Goal: Task Accomplishment & Management: Manage account settings

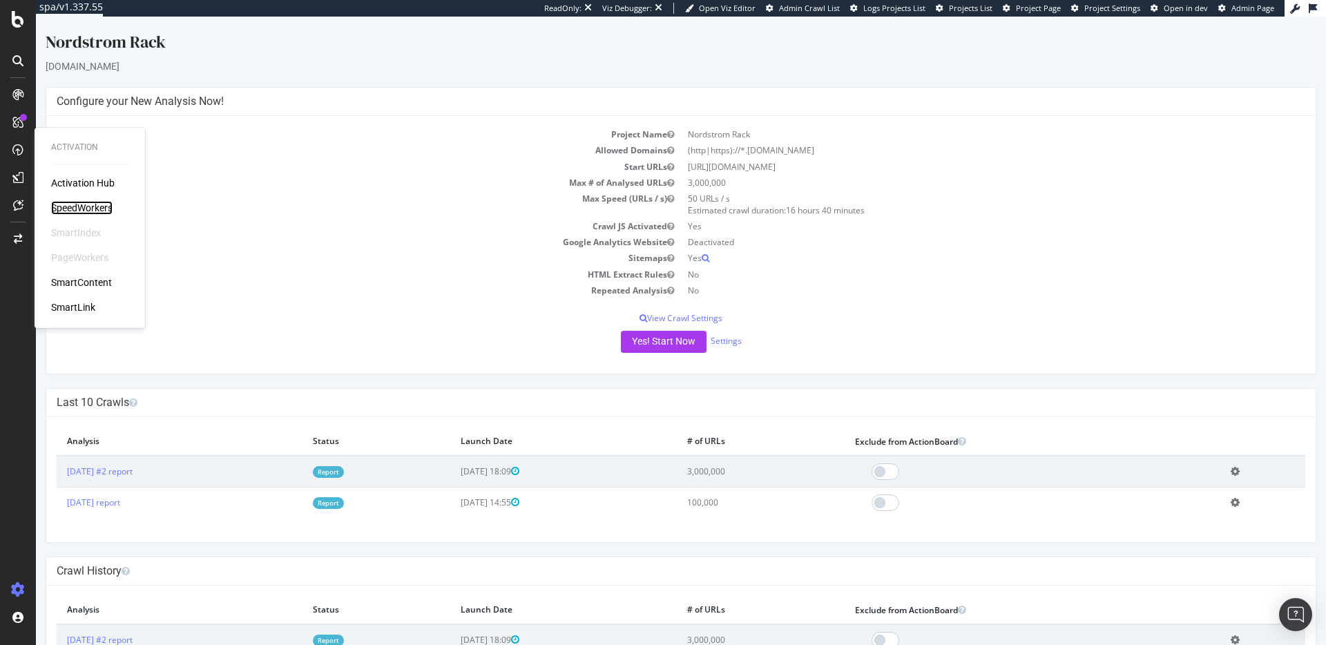
click at [85, 203] on div "SpeedWorkers" at bounding box center [81, 208] width 61 height 14
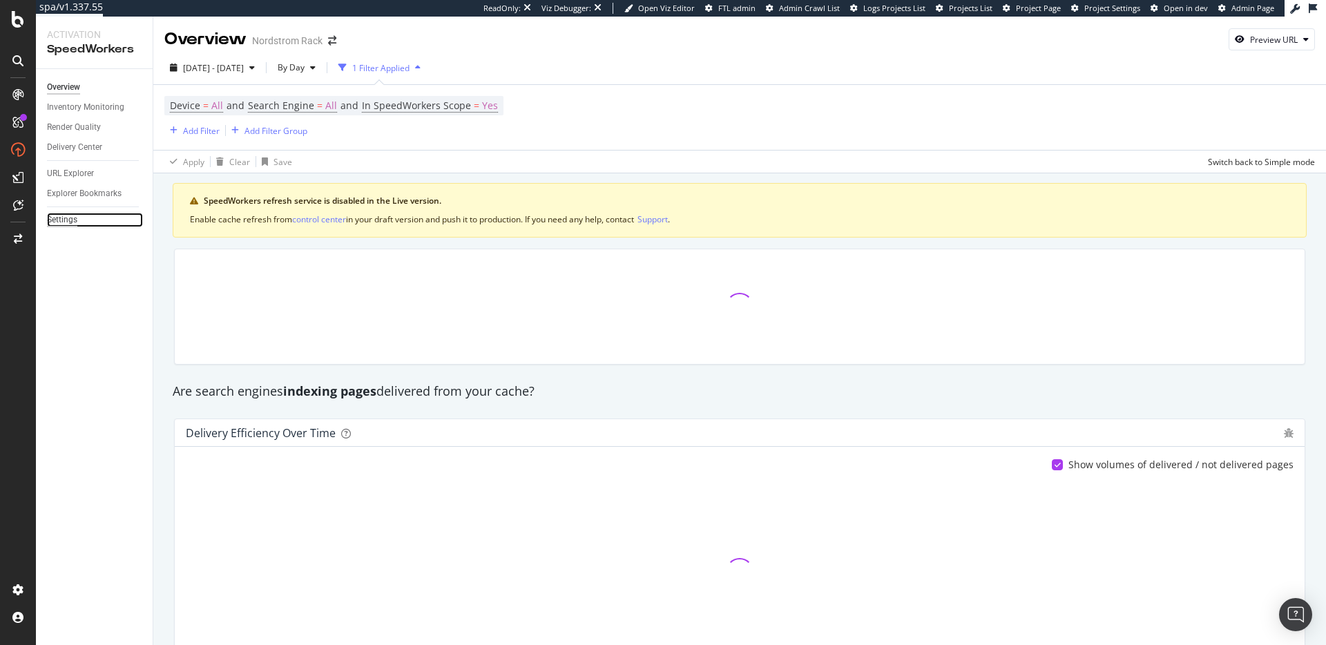
click at [54, 221] on div "Settings" at bounding box center [62, 220] width 30 height 14
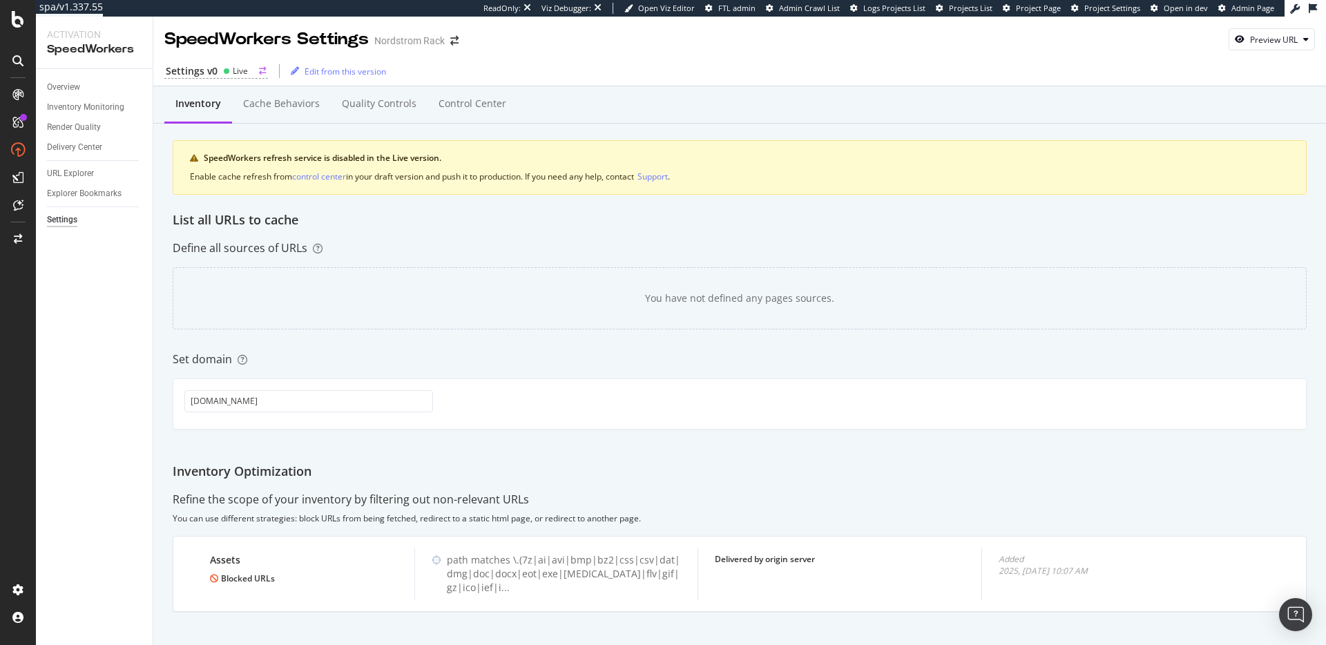
click at [199, 75] on div "Settings v0" at bounding box center [192, 71] width 52 height 14
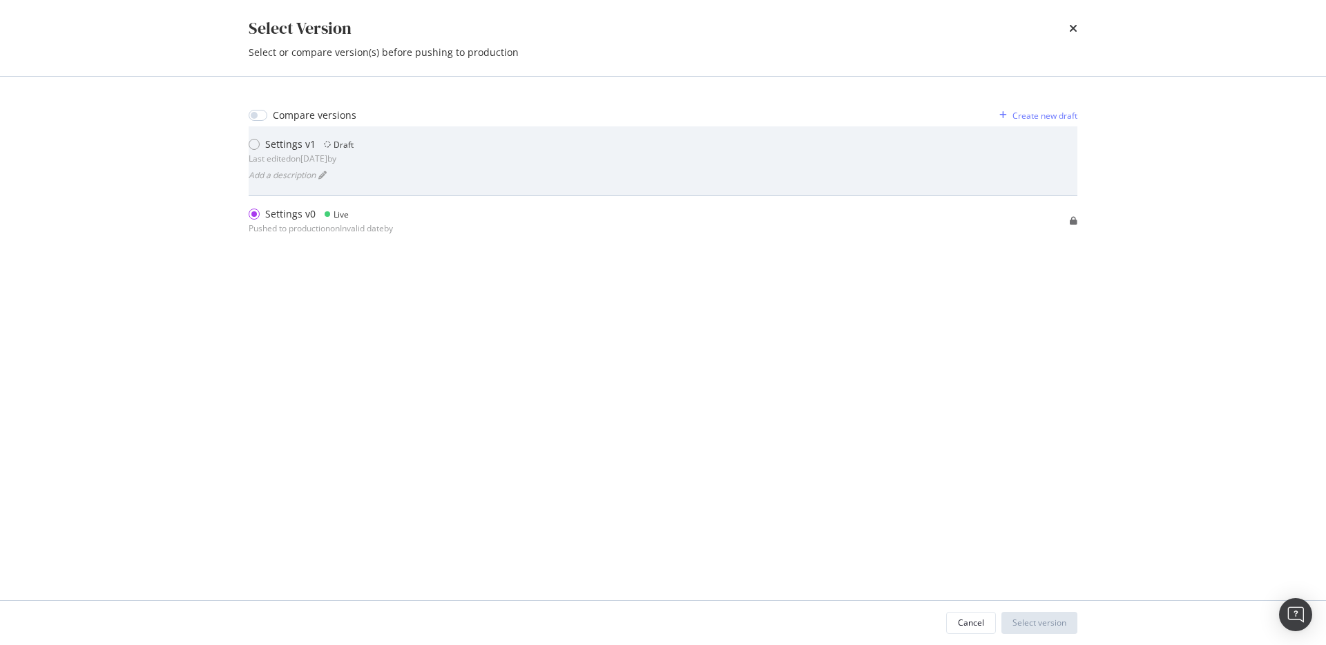
click at [431, 160] on div "Settings v1 Draft Last edited on 2025 Oct 1st by Add a description" at bounding box center [663, 160] width 828 height 47
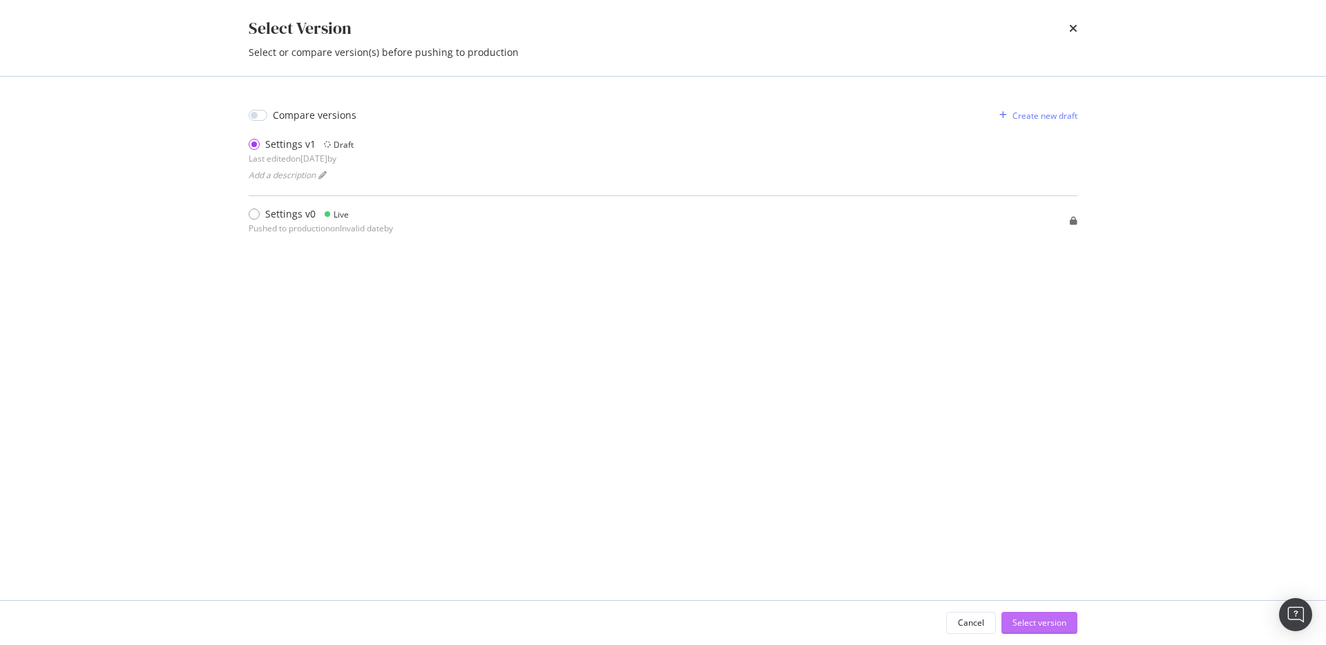
click at [1027, 628] on div "Select version" at bounding box center [1039, 622] width 54 height 21
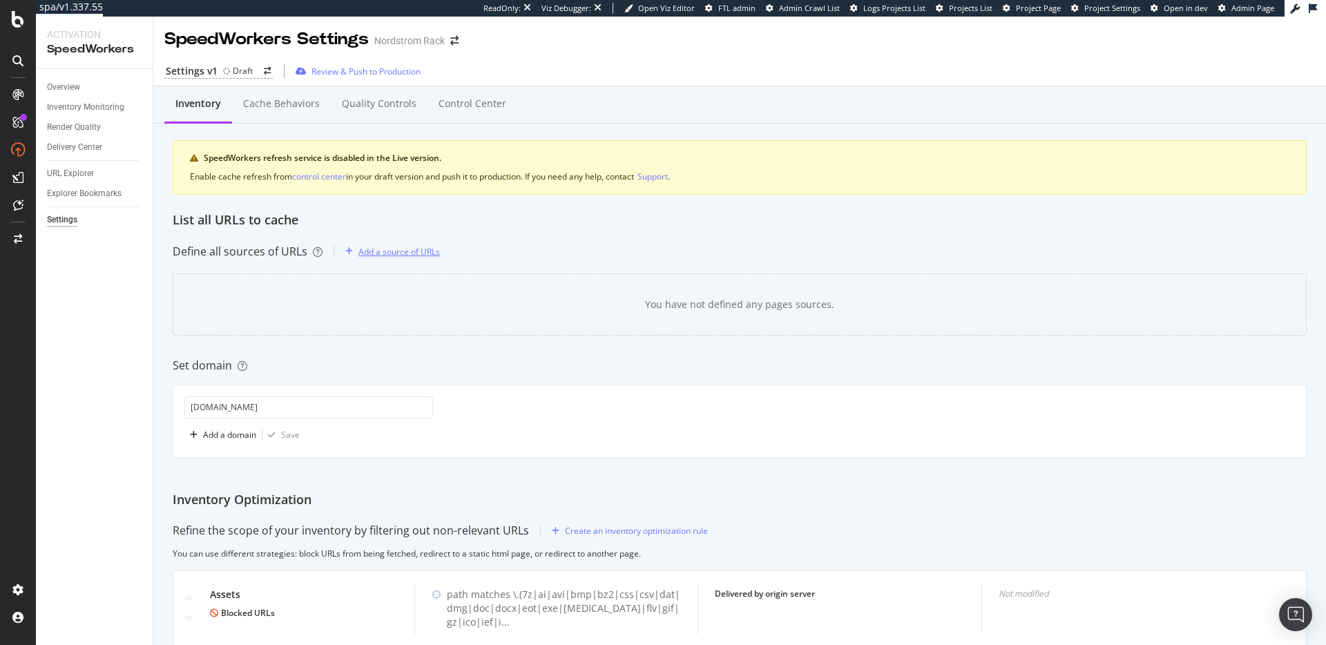
click at [425, 250] on div "Add a source of URLs" at bounding box center [398, 252] width 81 height 12
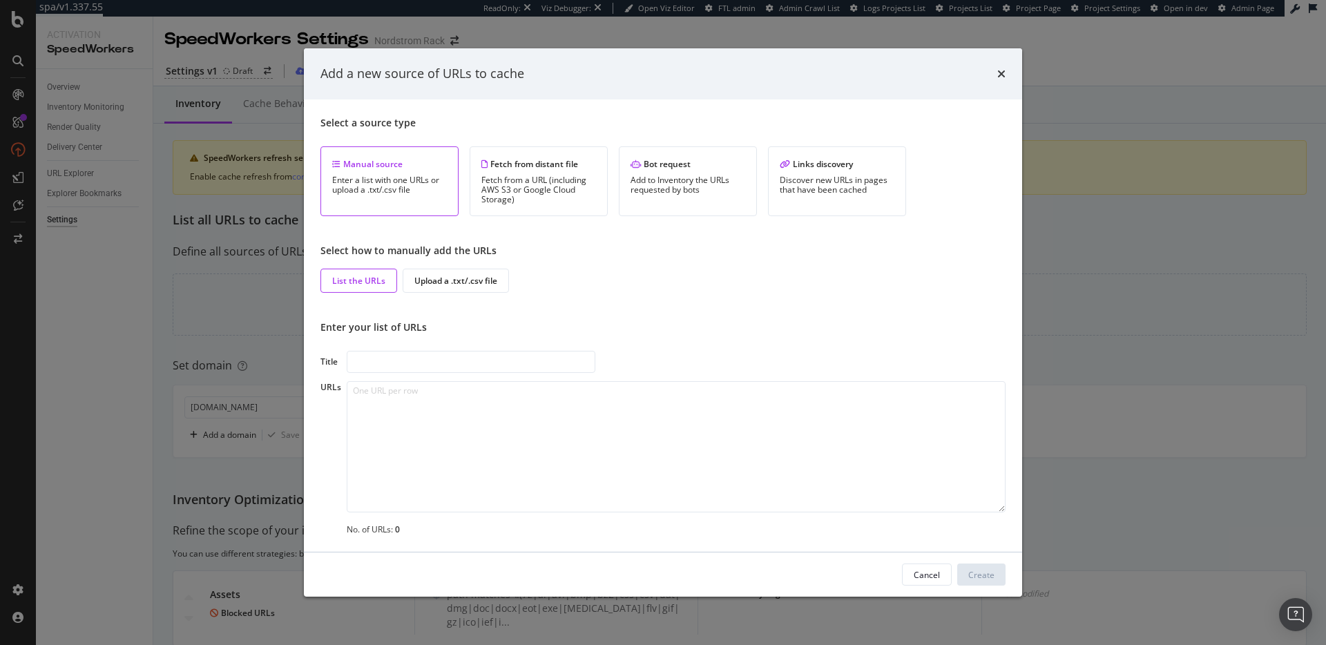
click at [418, 360] on input "modal" at bounding box center [471, 362] width 249 height 22
click at [536, 358] on input "modal" at bounding box center [471, 362] width 249 height 22
type input "Initial Test Cache"
click at [452, 420] on textarea "modal" at bounding box center [676, 446] width 659 height 131
paste textarea "https://www.nordstromrack.com/"
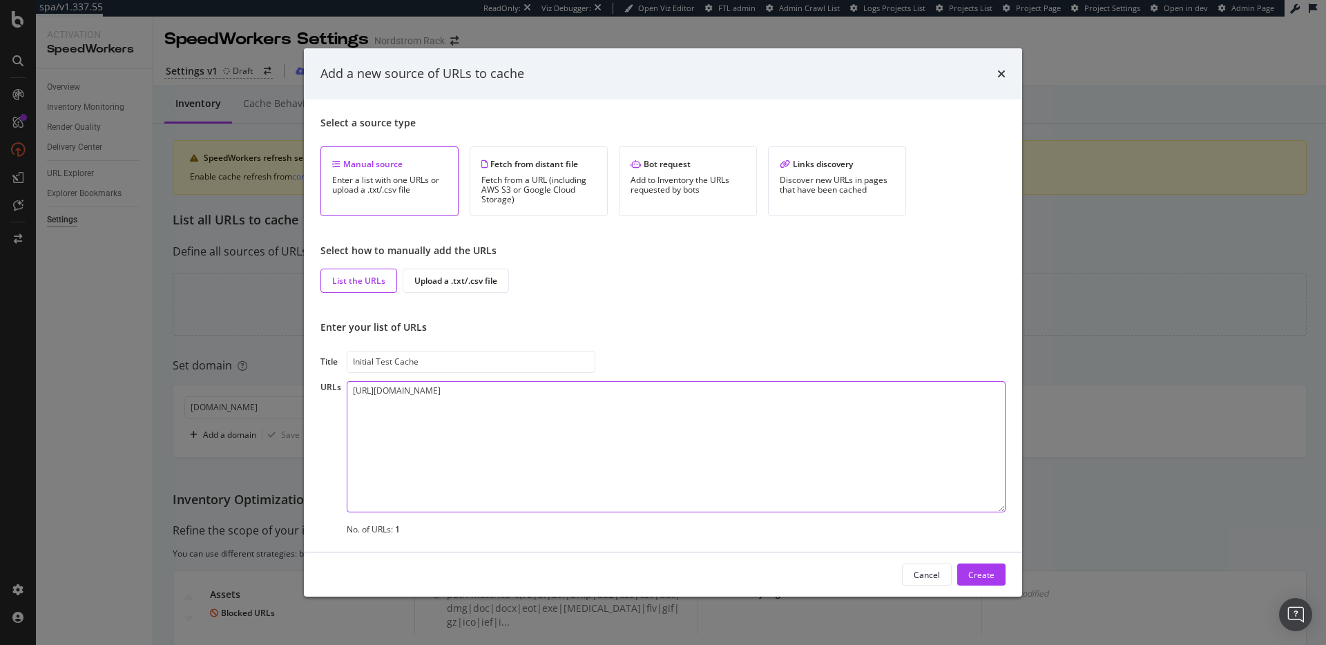
paste textarea "https://www.nordstromrack.com/shop/shoes"
click at [634, 444] on textarea "https://www.nordstromrack.com/ https://www.nordstromrack.com/shop/shoes" at bounding box center [676, 446] width 659 height 131
paste textarea "https://www.nordstromrack.com/s/adidas-vl-court-bold-sneaker-women/7752026"
type textarea "https://www.nordstromrack.com/ https://www.nordstromrack.com/shop/shoes https:/…"
click at [988, 572] on div "Create" at bounding box center [981, 574] width 26 height 12
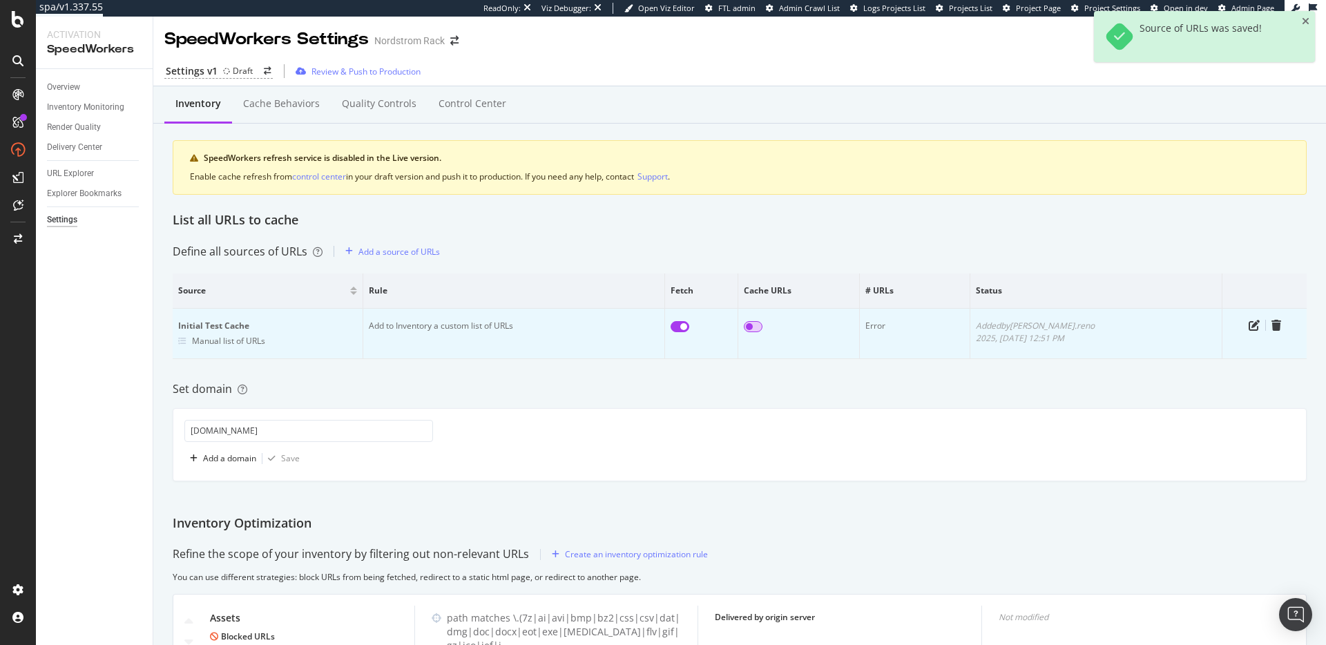
click at [762, 328] on input "checkbox" at bounding box center [753, 326] width 19 height 11
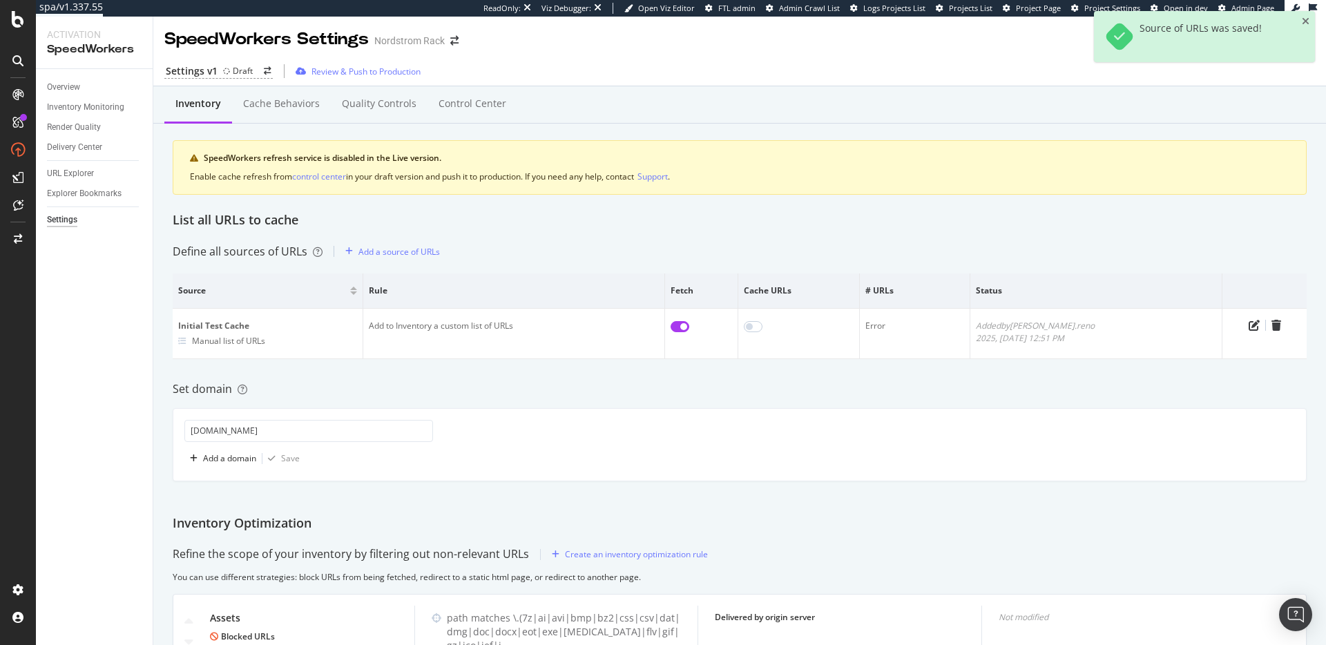
checkbox input "true"
click at [512, 96] on div "Inventory Cache behaviors Quality Controls Control Center" at bounding box center [739, 104] width 1172 height 37
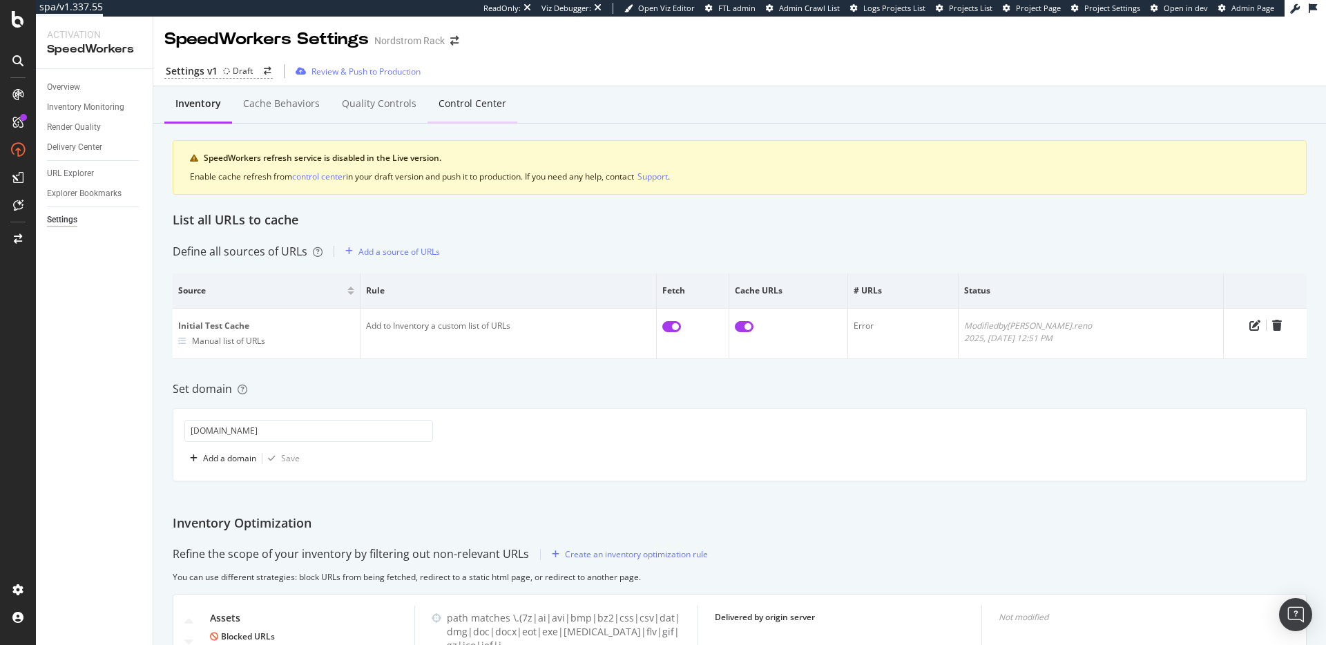
click at [478, 97] on div "Control Center" at bounding box center [472, 104] width 68 height 14
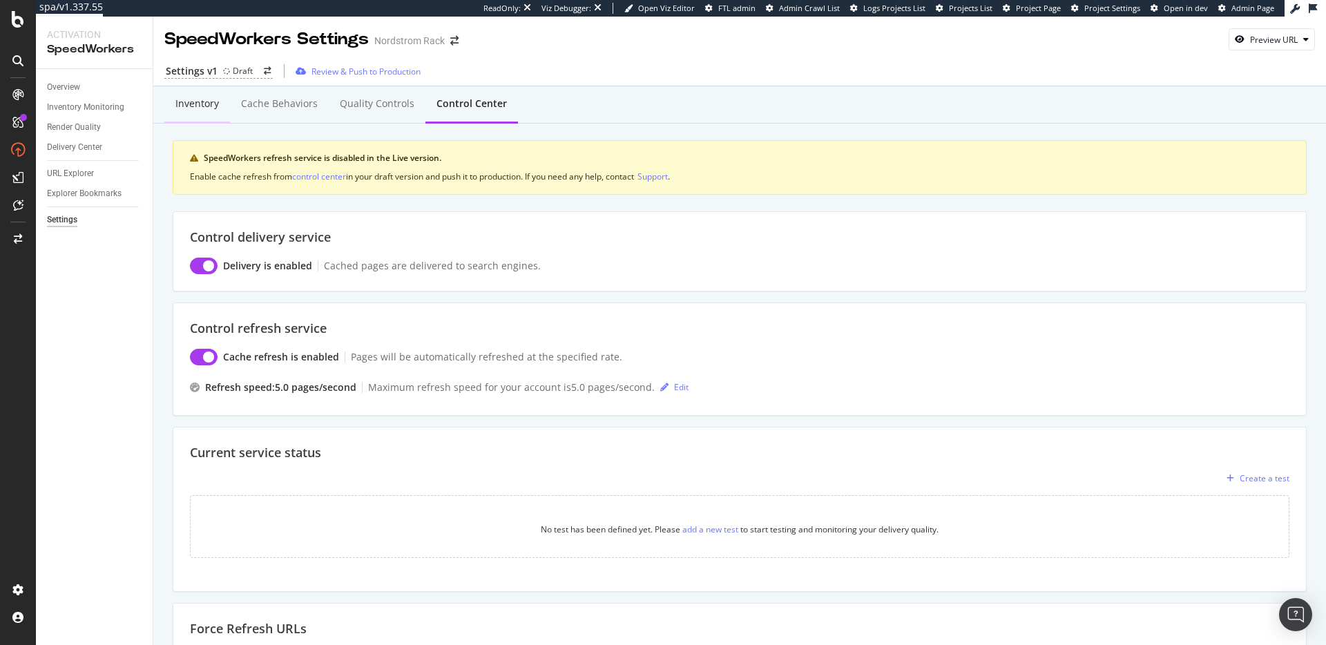
click at [195, 105] on div "Inventory" at bounding box center [196, 104] width 43 height 14
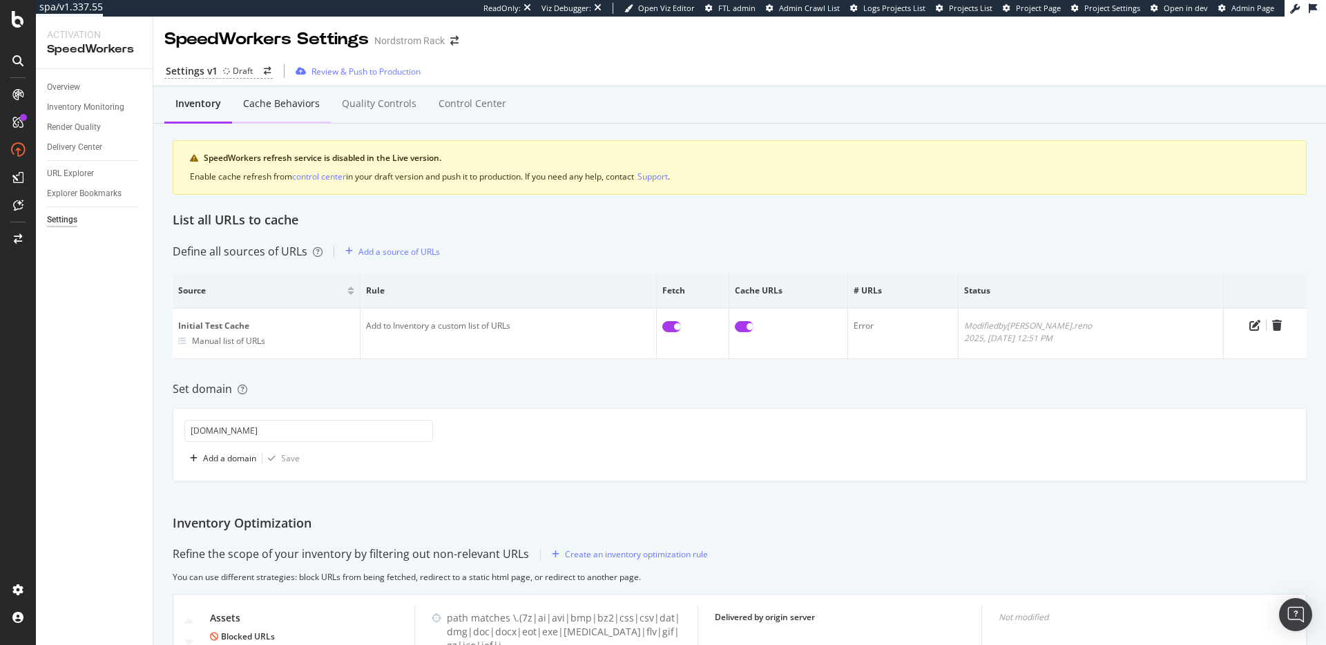
click at [284, 107] on div "Cache behaviors" at bounding box center [281, 104] width 77 height 14
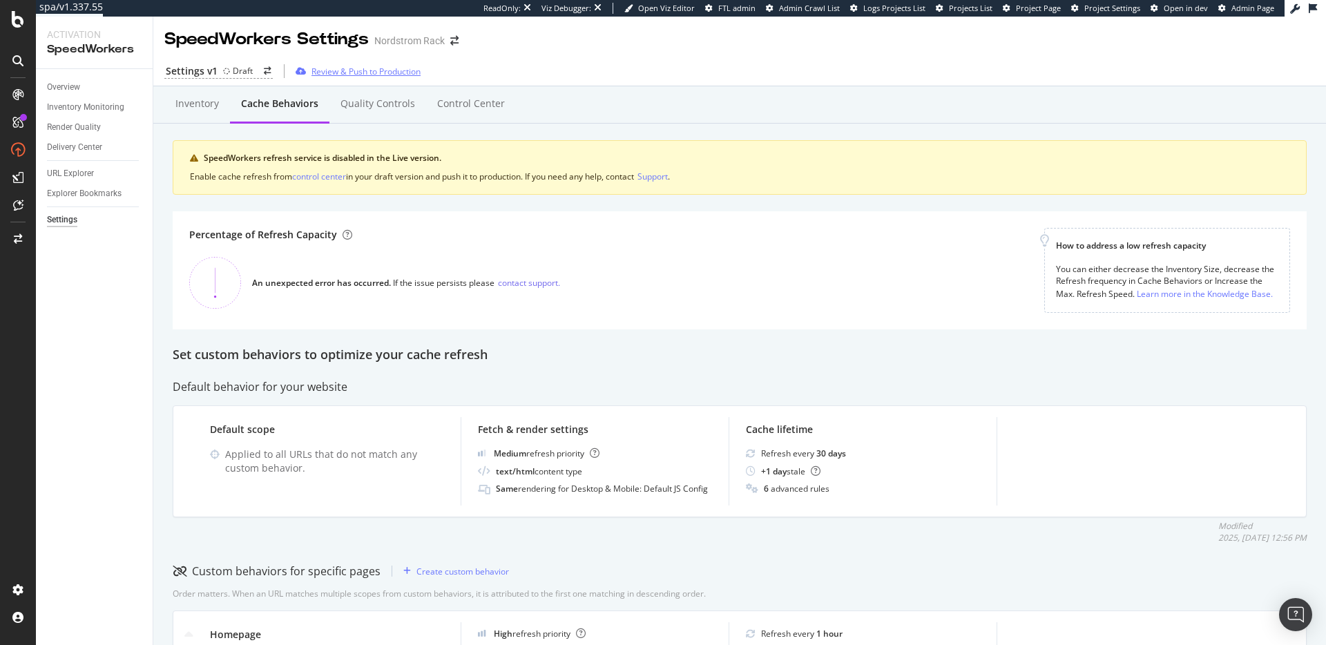
click at [358, 72] on div "Review & Push to Production" at bounding box center [365, 72] width 109 height 12
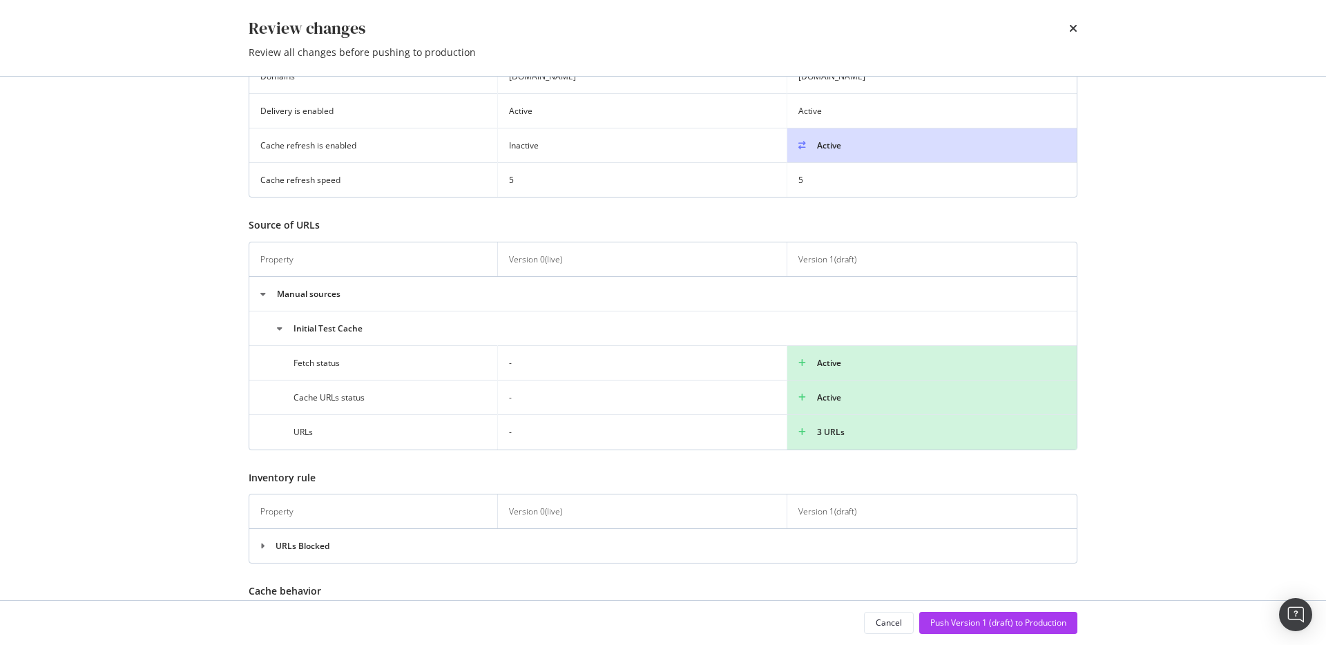
scroll to position [291, 0]
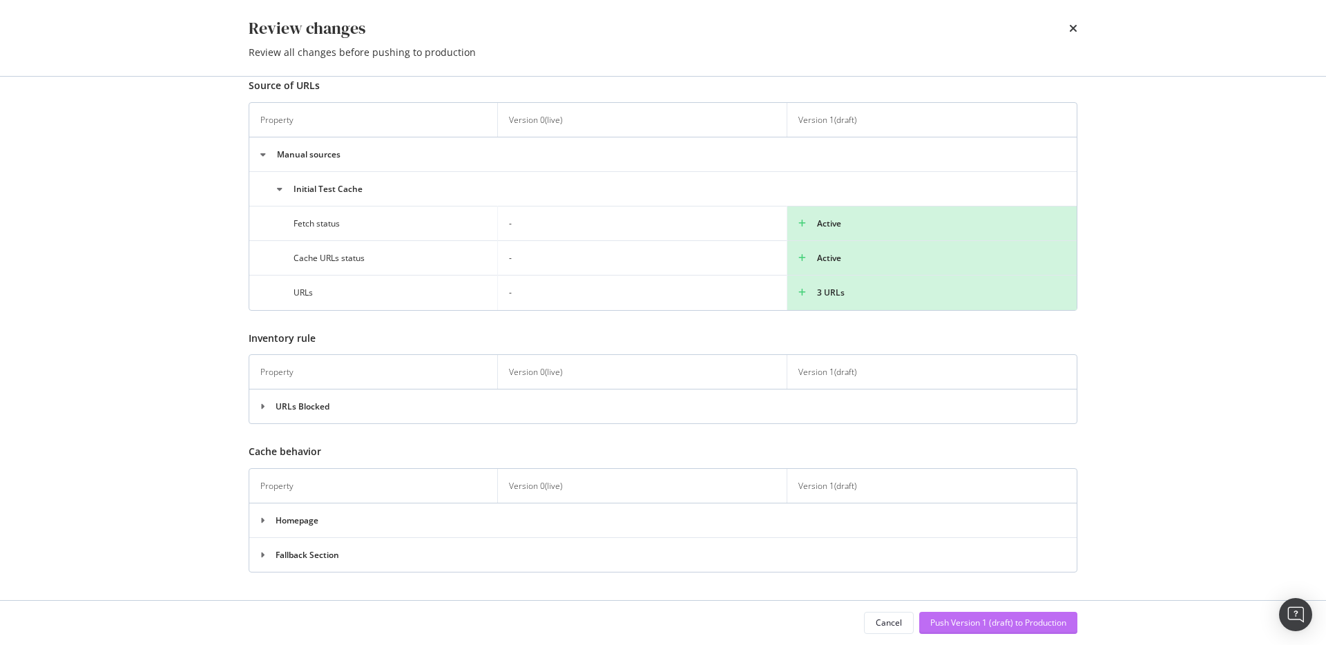
click at [976, 620] on div "Push Version 1 (draft) to Production" at bounding box center [998, 623] width 136 height 12
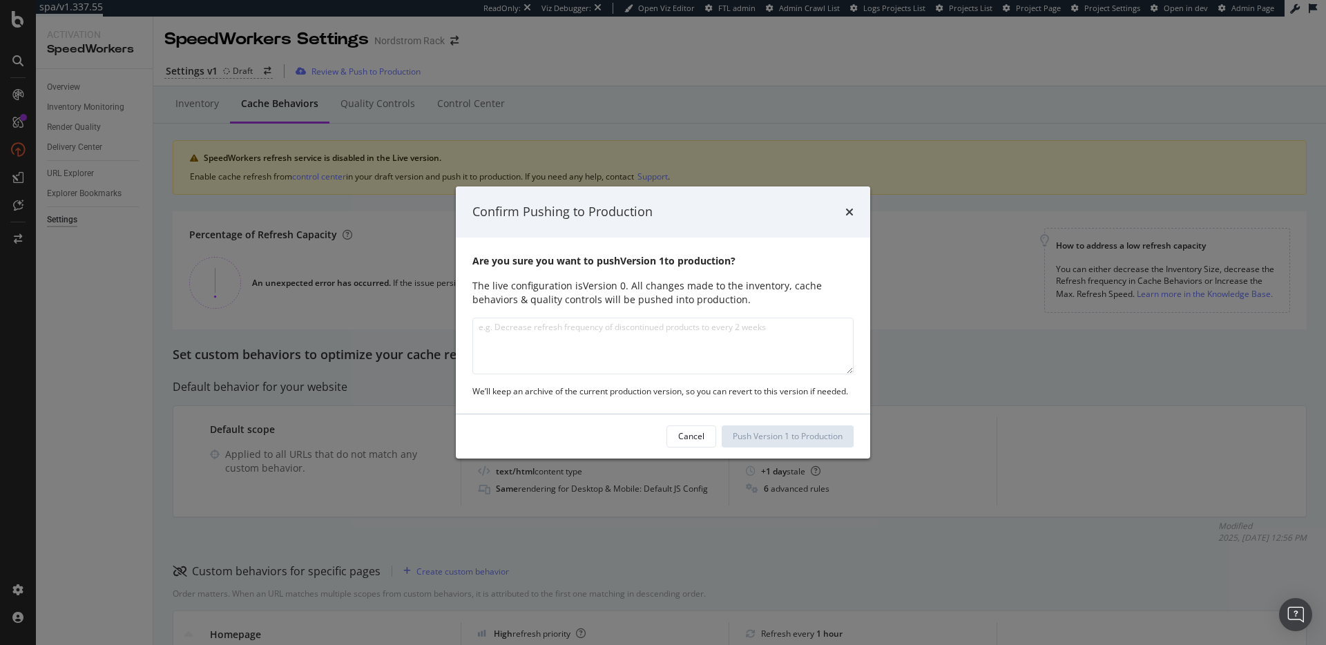
click at [595, 352] on textarea "modal" at bounding box center [662, 346] width 381 height 57
click at [679, 334] on textarea "Initial test cache and rendering config" at bounding box center [662, 346] width 381 height 57
type textarea "Initial test cache and rendering config"
click at [773, 437] on div "Push Version 1 to Production" at bounding box center [788, 436] width 110 height 12
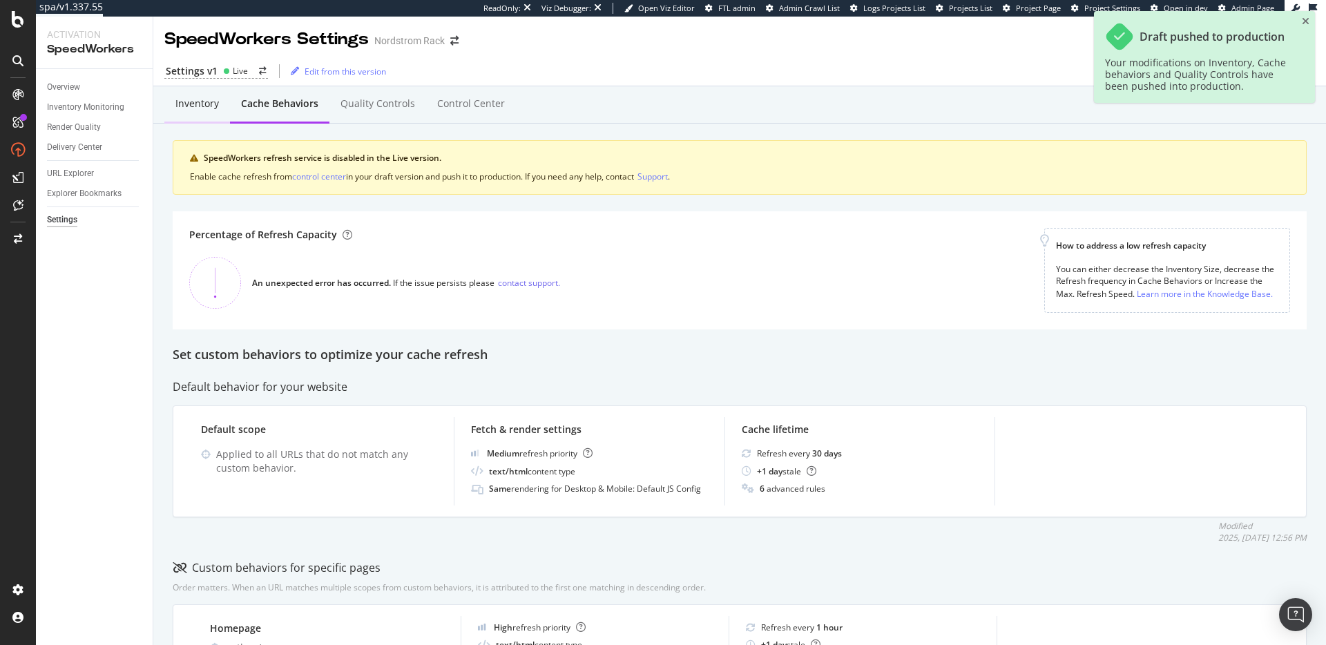
click at [193, 104] on div "Inventory" at bounding box center [196, 104] width 43 height 14
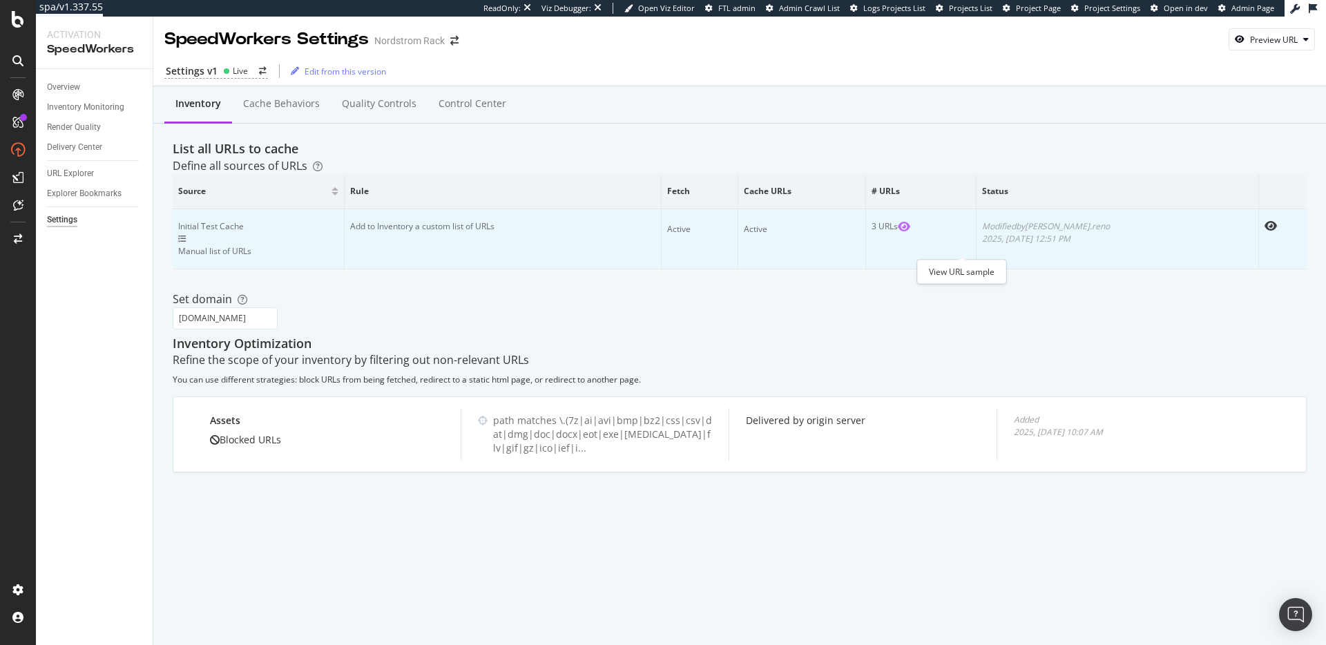
click at [910, 232] on icon "eye" at bounding box center [904, 226] width 12 height 11
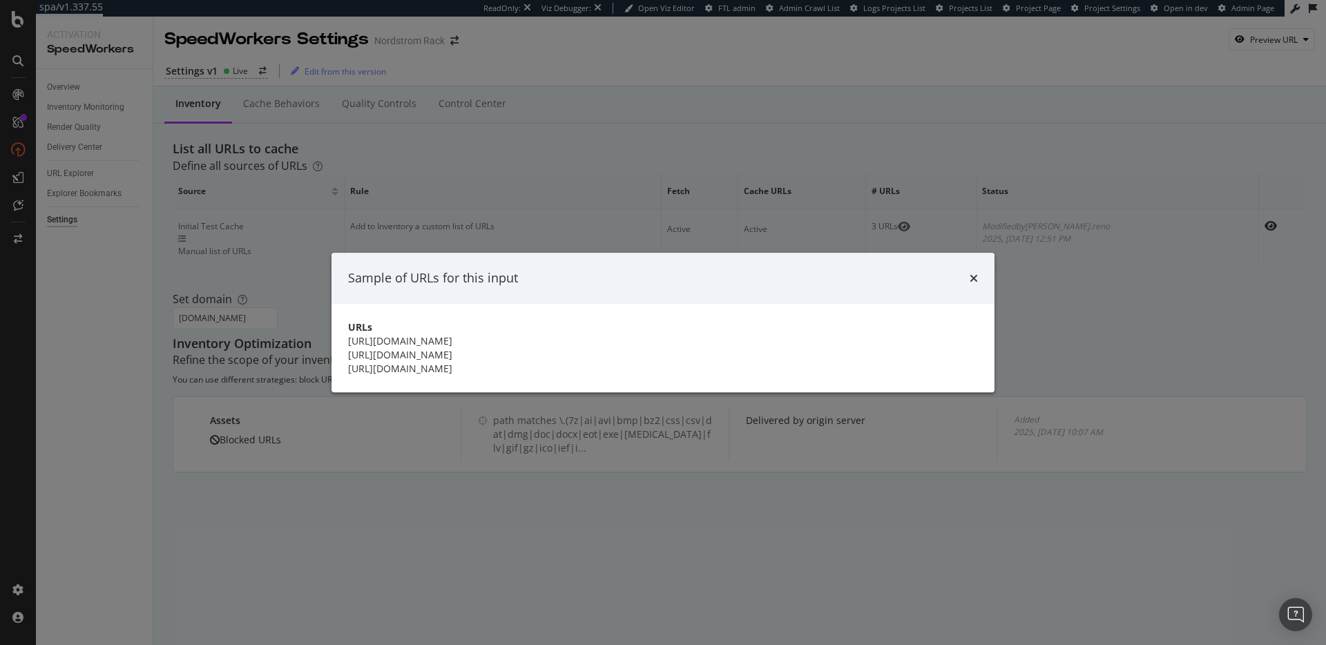
click at [906, 269] on div "Sample of URLs for this input" at bounding box center [663, 278] width 630 height 18
drag, startPoint x: 921, startPoint y: 260, endPoint x: 905, endPoint y: 247, distance: 20.6
click at [969, 273] on icon "times" at bounding box center [973, 278] width 8 height 11
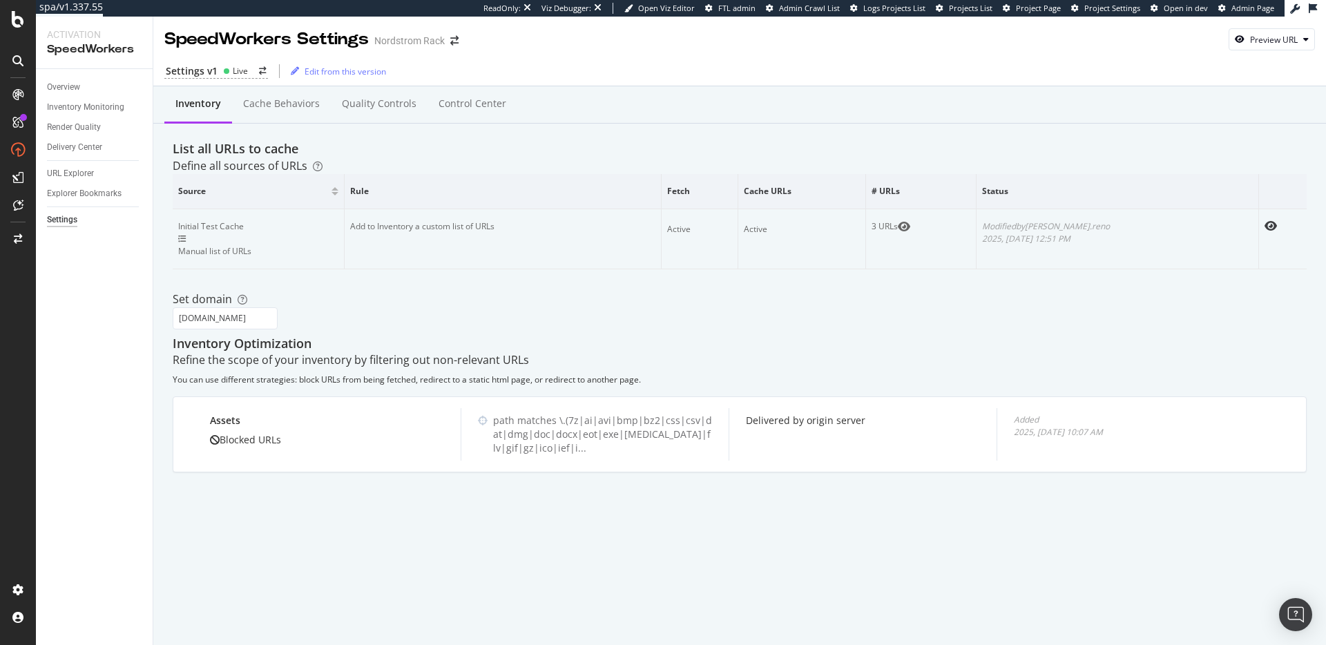
click at [842, 171] on div "Define all sources of URLs" at bounding box center [740, 166] width 1134 height 16
